Goal: Download file/media

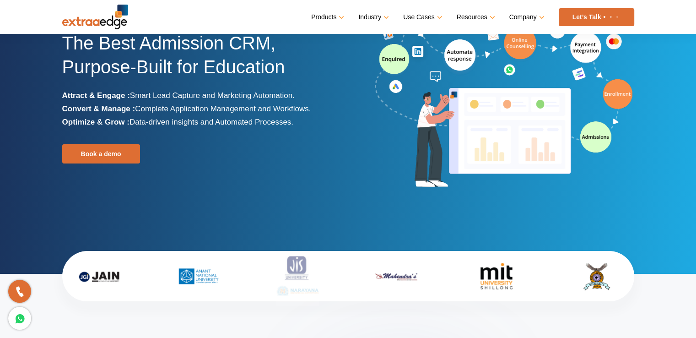
scroll to position [70, 0]
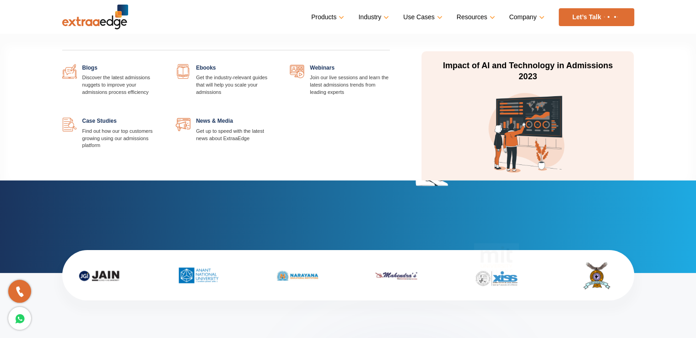
click at [276, 64] on link at bounding box center [276, 64] width 0 height 0
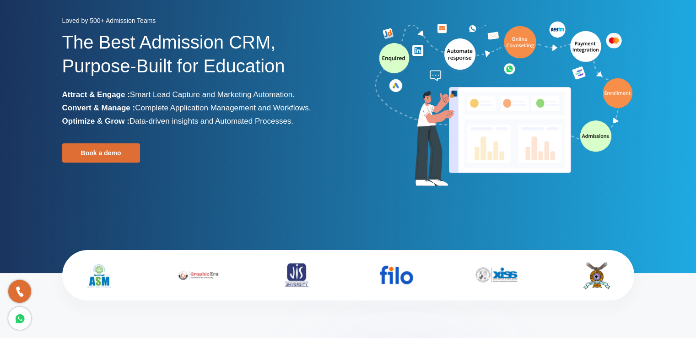
scroll to position [0, 0]
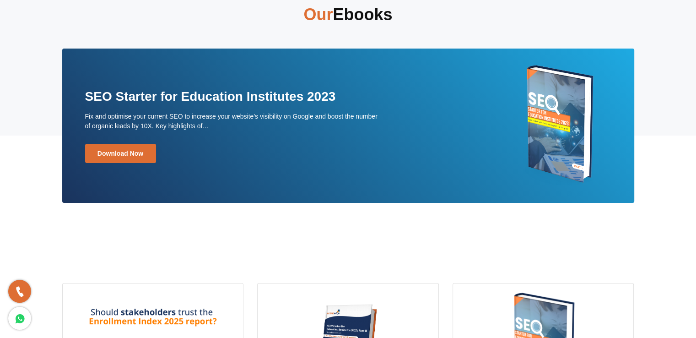
scroll to position [22, 0]
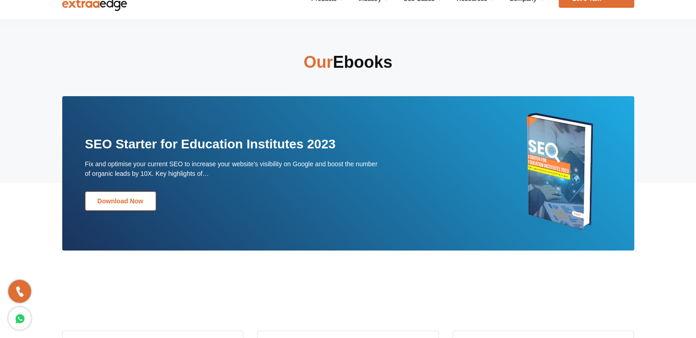
click at [130, 196] on link "Download Now" at bounding box center [120, 200] width 71 height 19
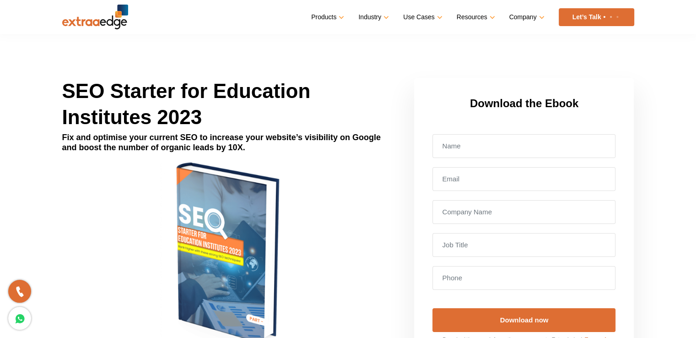
scroll to position [84, 0]
